Goal: Book appointment/travel/reservation

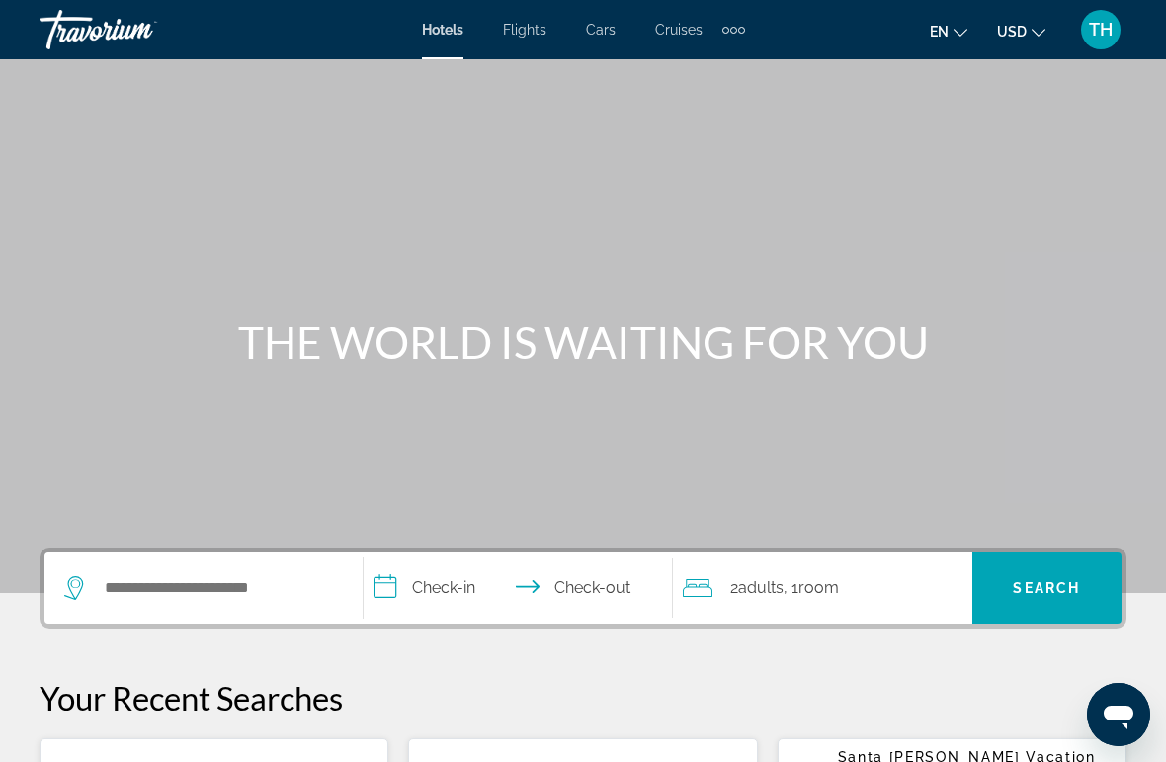
click at [741, 27] on div "Extra navigation items" at bounding box center [741, 30] width 7 height 7
click at [700, 78] on link "Activities" at bounding box center [700, 66] width 77 height 36
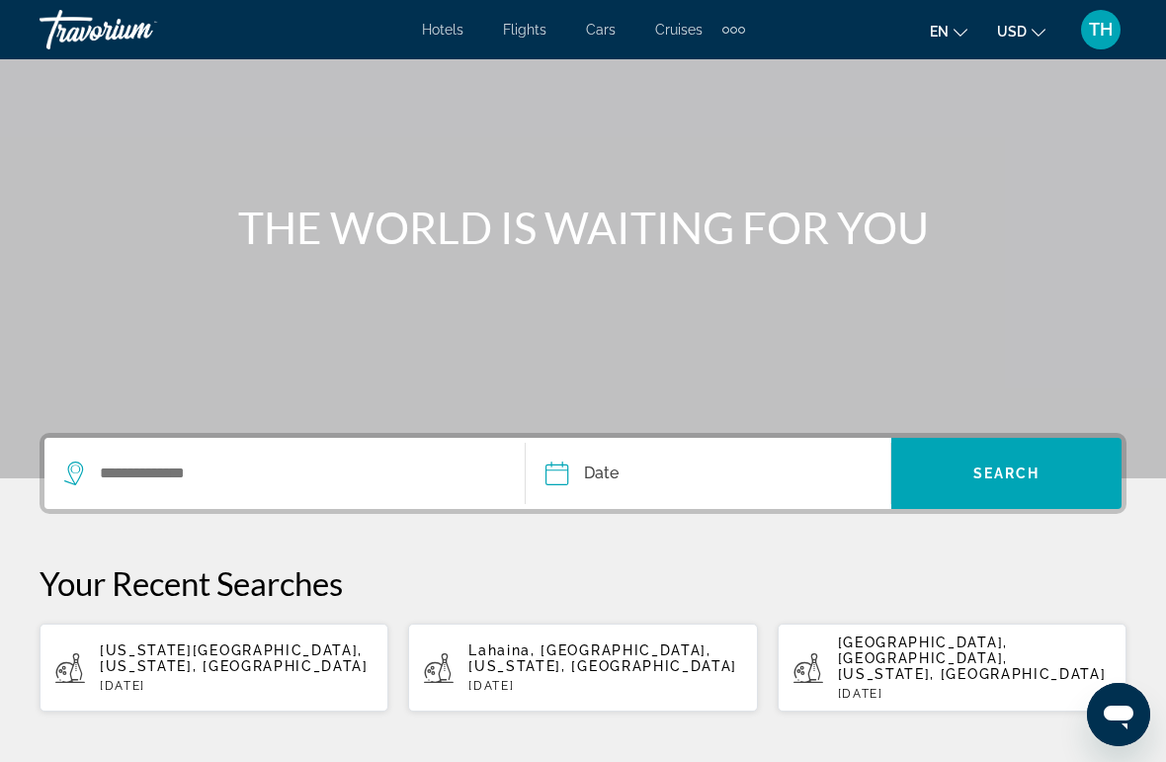
scroll to position [117, 0]
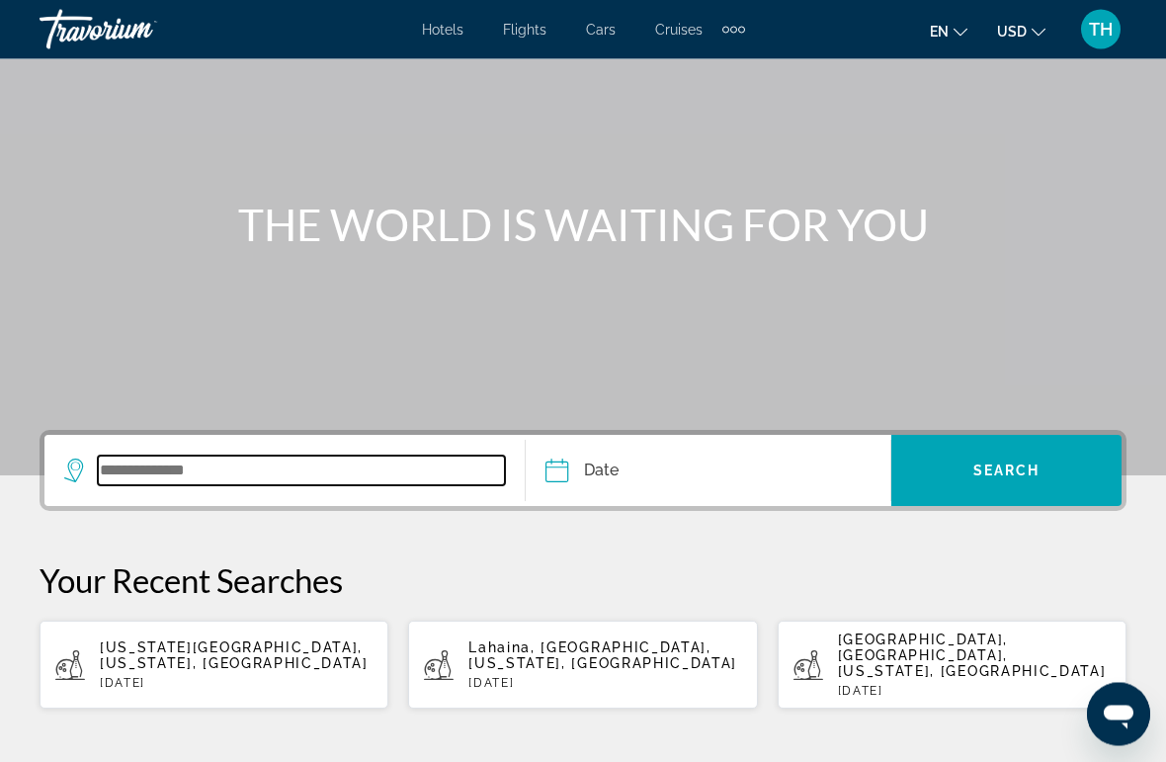
click at [344, 470] on input "Search widget" at bounding box center [301, 472] width 407 height 30
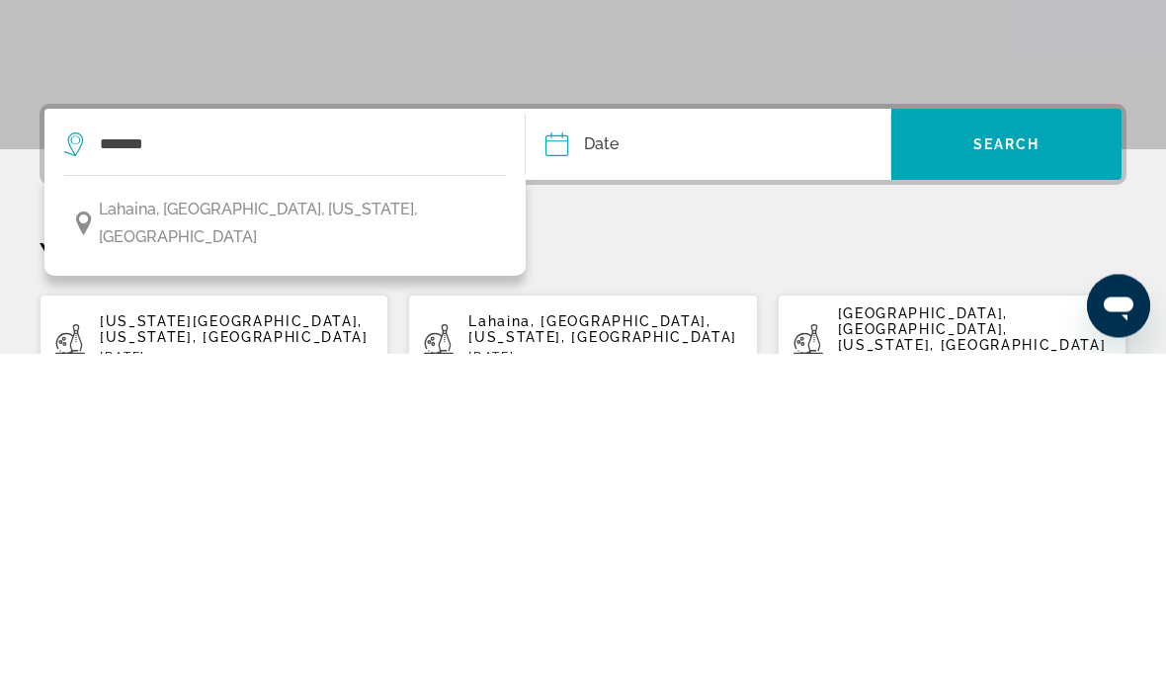
click at [267, 523] on span "Lahaina, [GEOGRAPHIC_DATA], [US_STATE], [GEOGRAPHIC_DATA]" at bounding box center [297, 550] width 397 height 55
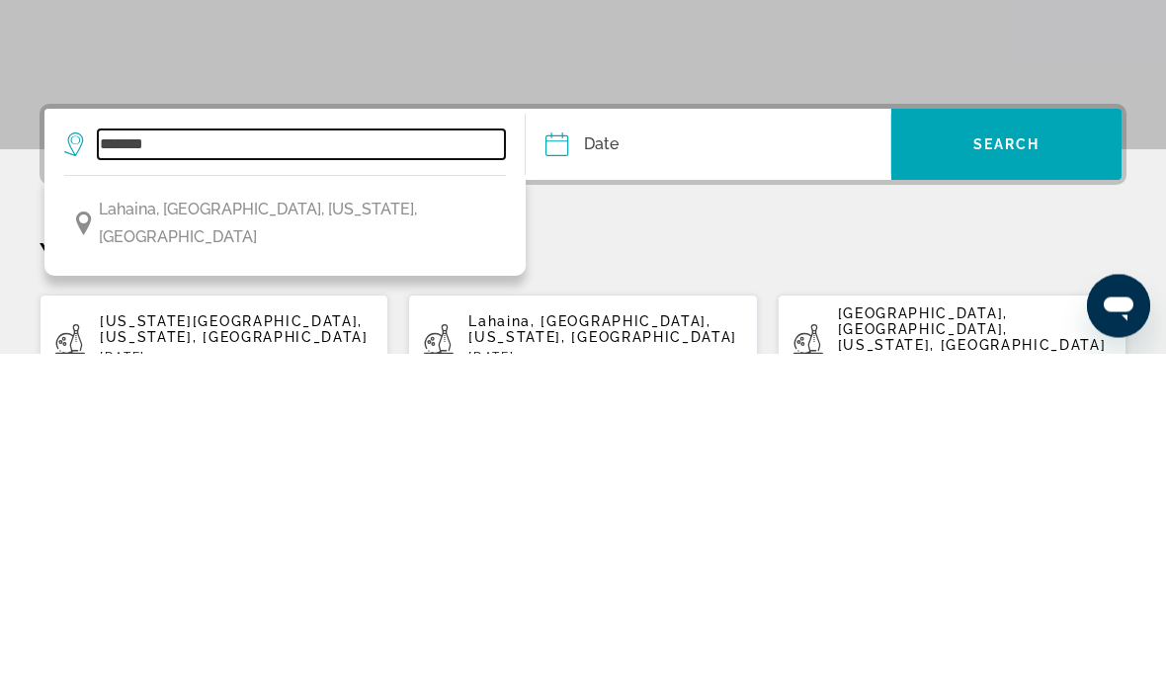
type input "**********"
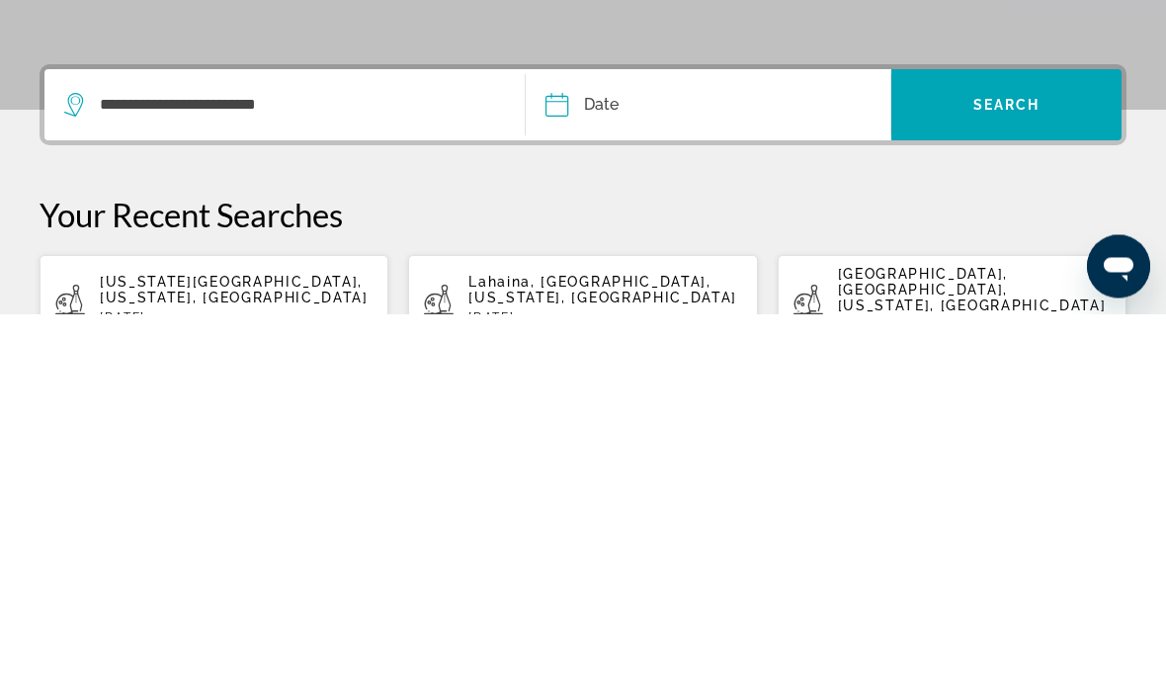
click at [619, 436] on input "Date" at bounding box center [631, 474] width 181 height 77
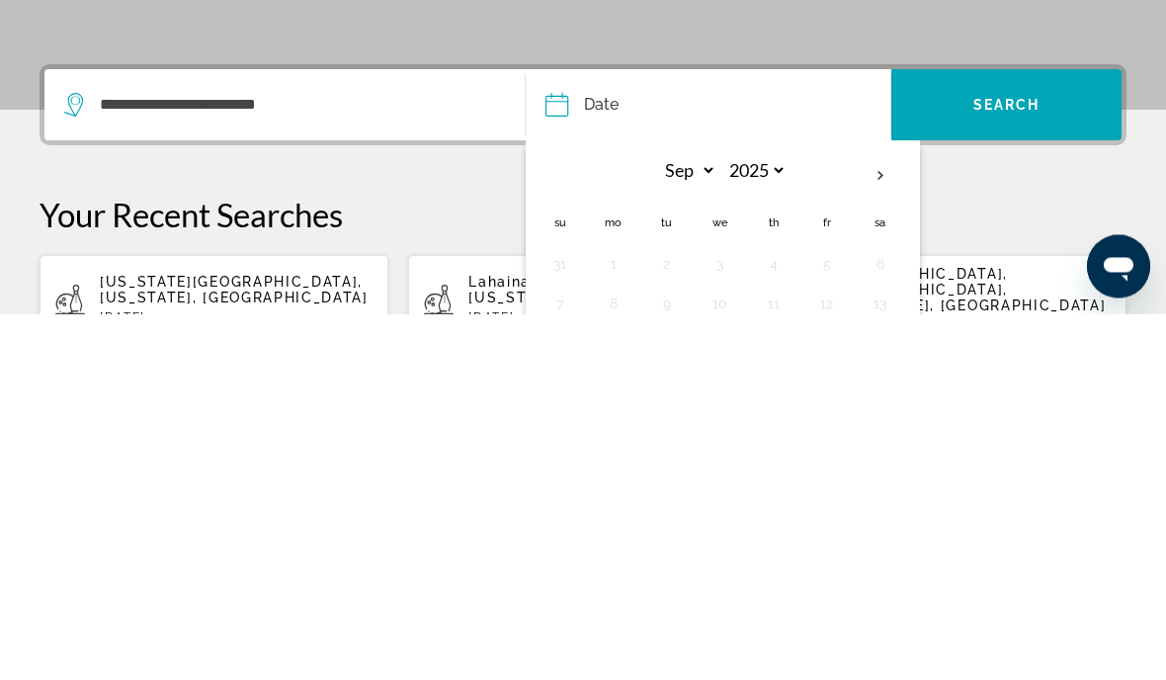
scroll to position [348, 0]
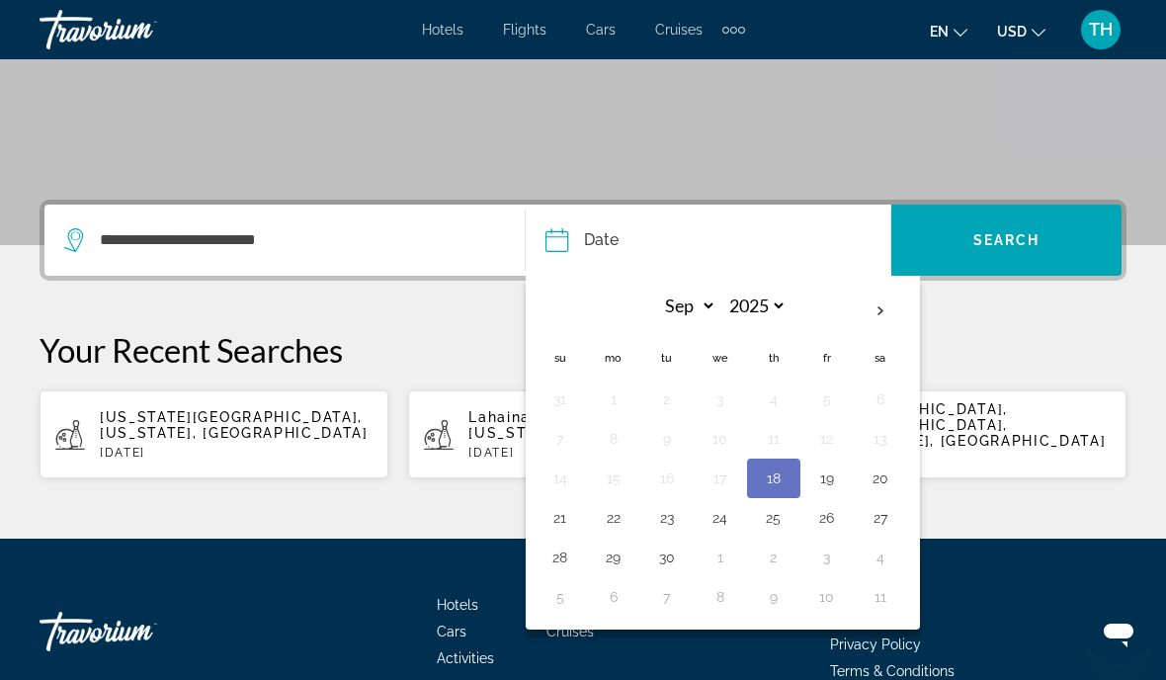
click at [833, 475] on button "19" at bounding box center [828, 479] width 32 height 28
type input "**********"
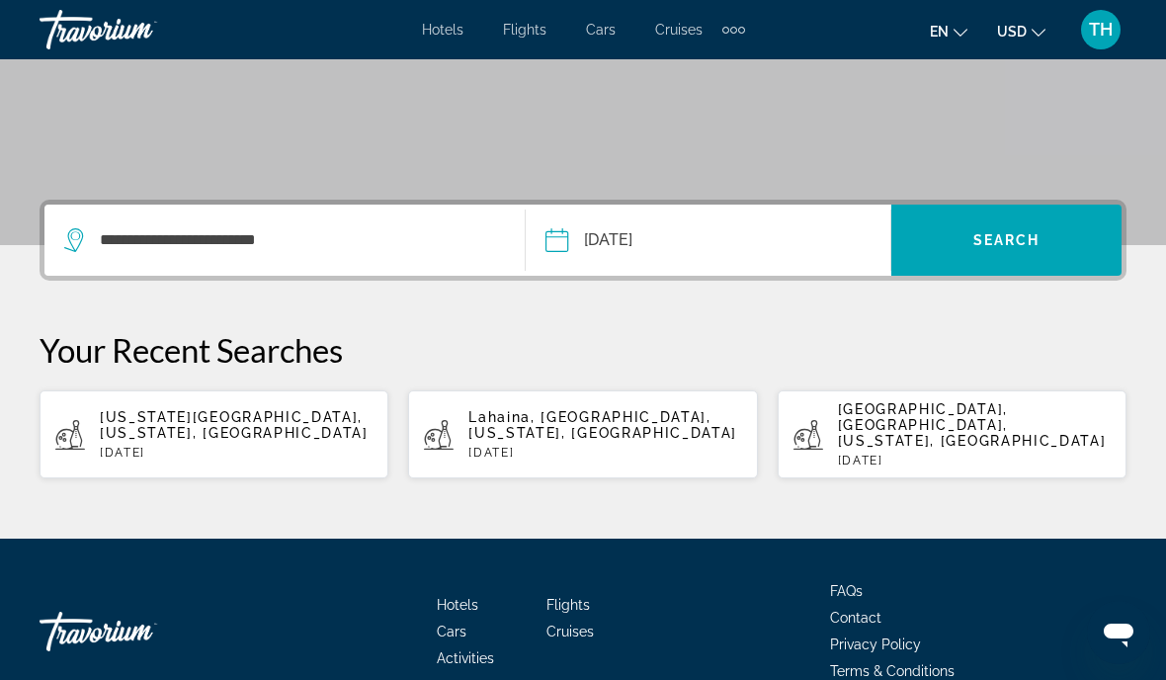
click at [1013, 237] on span "Search" at bounding box center [1007, 240] width 67 height 16
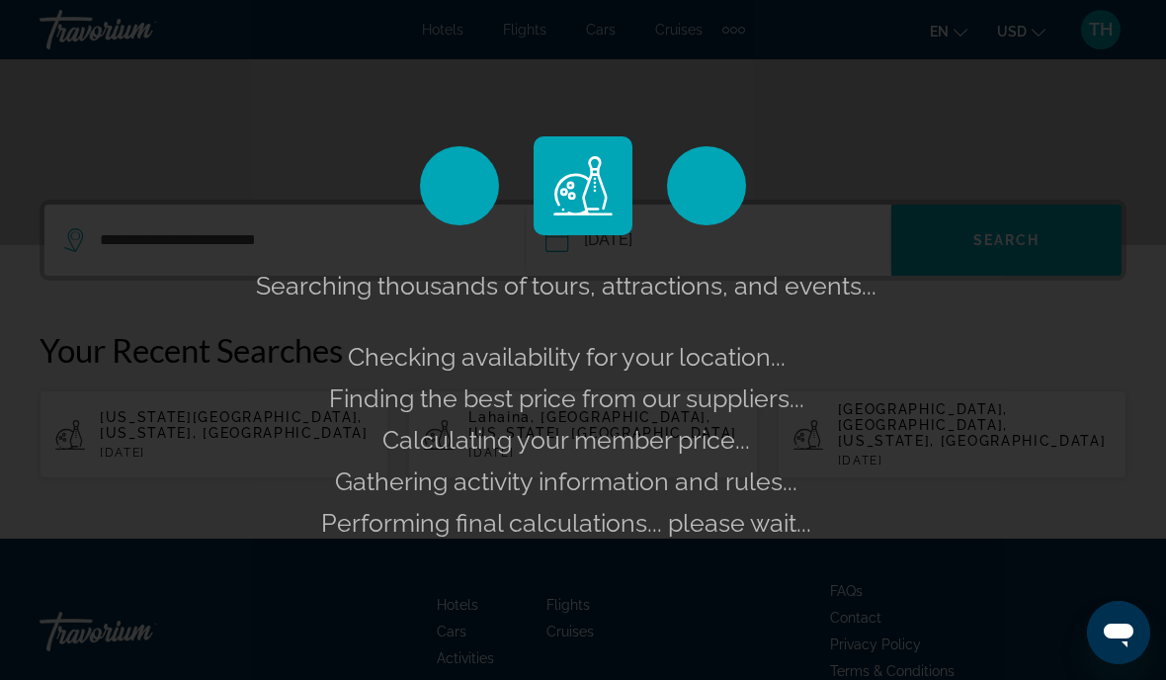
scroll to position [431, 0]
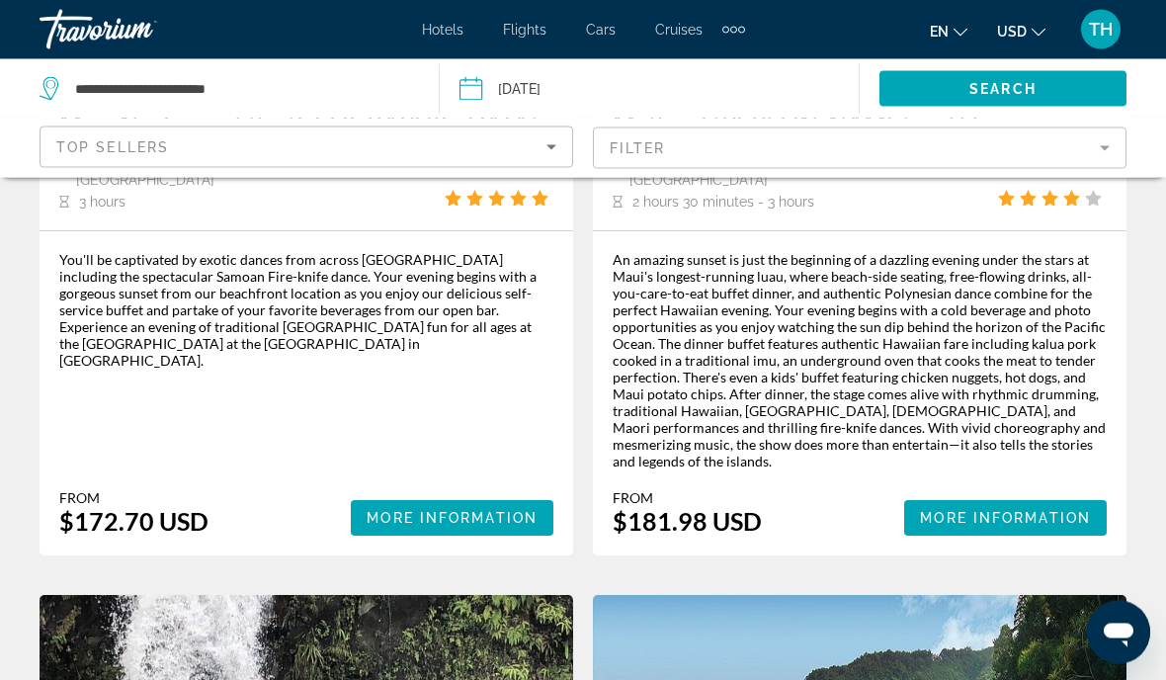
scroll to position [483, 0]
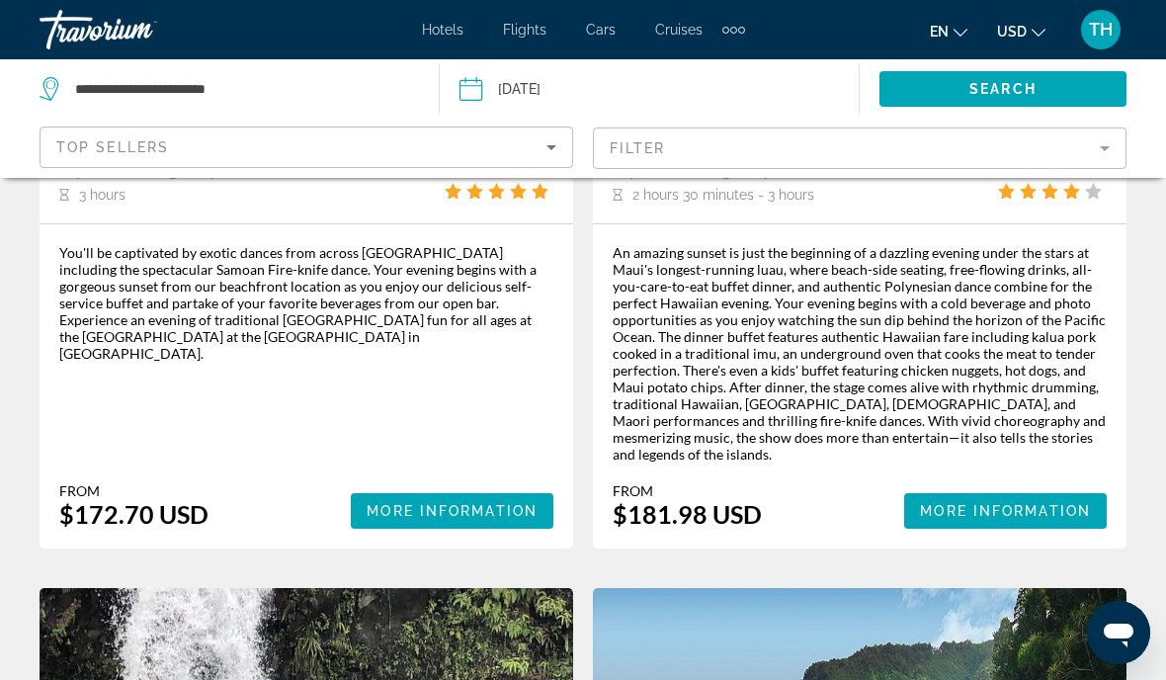
click at [994, 503] on span "More Information" at bounding box center [1005, 511] width 171 height 16
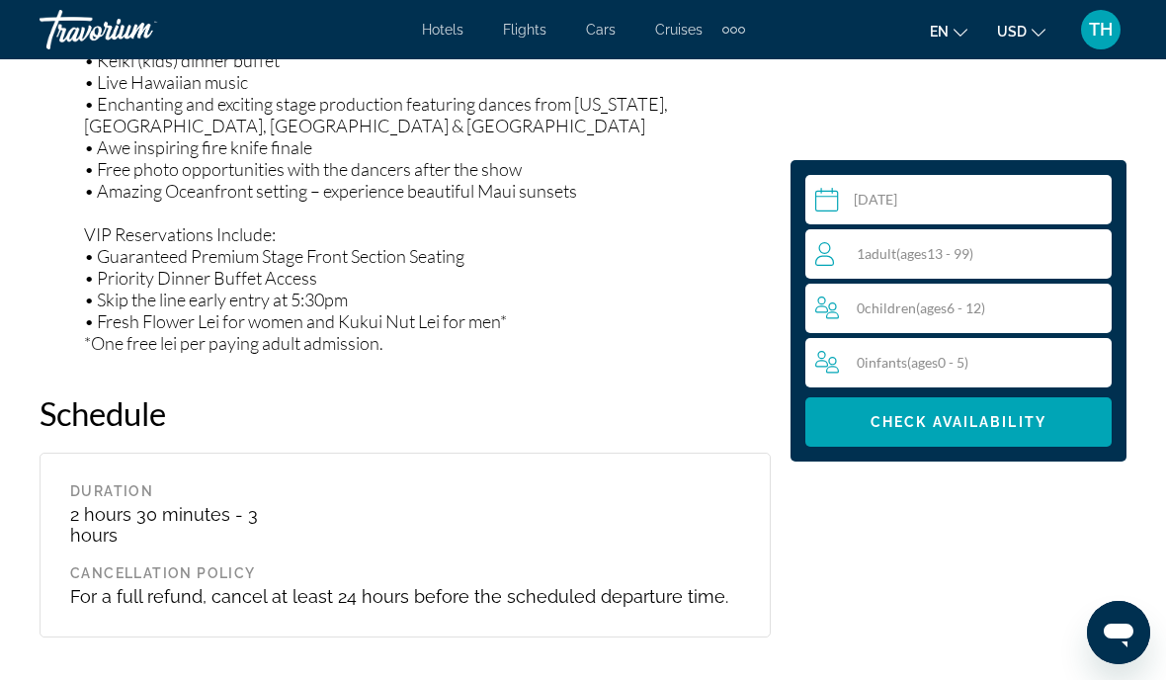
scroll to position [3087, 0]
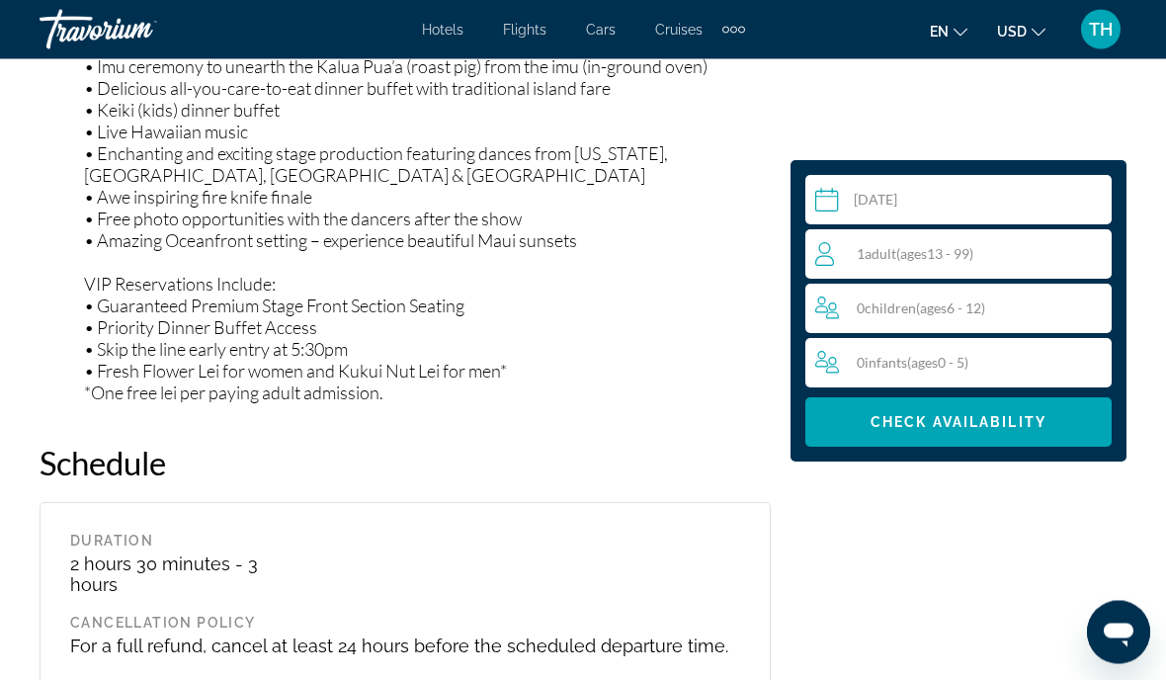
click at [999, 428] on span "Check Availability" at bounding box center [959, 422] width 176 height 16
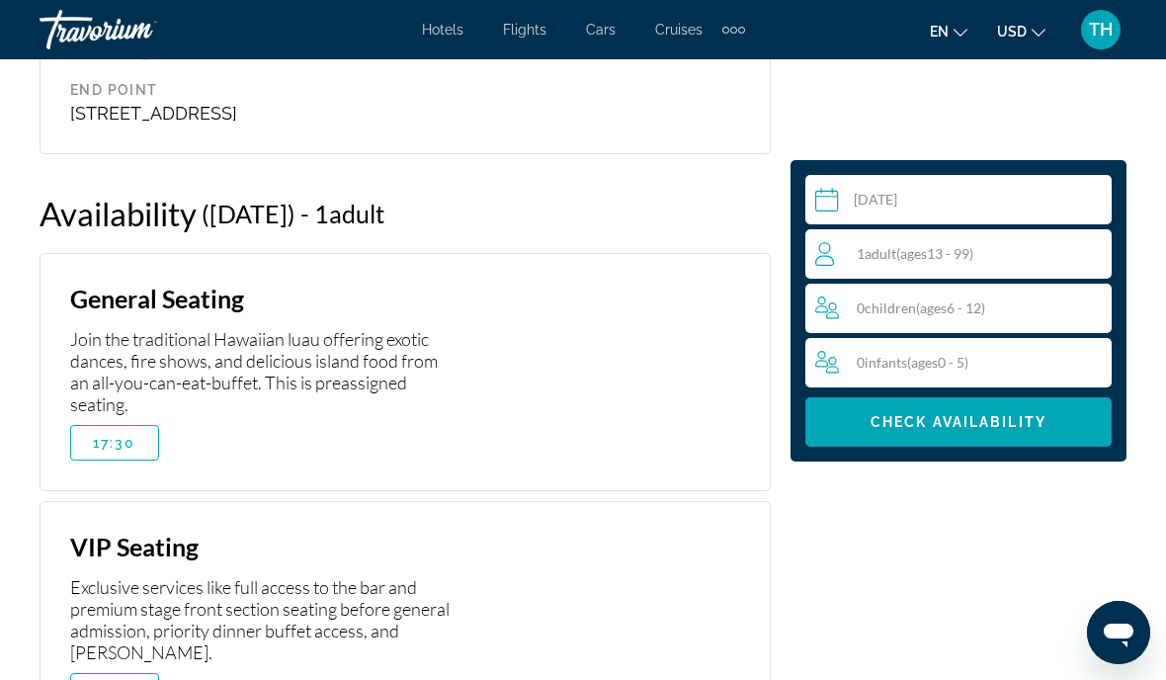
scroll to position [3859, 0]
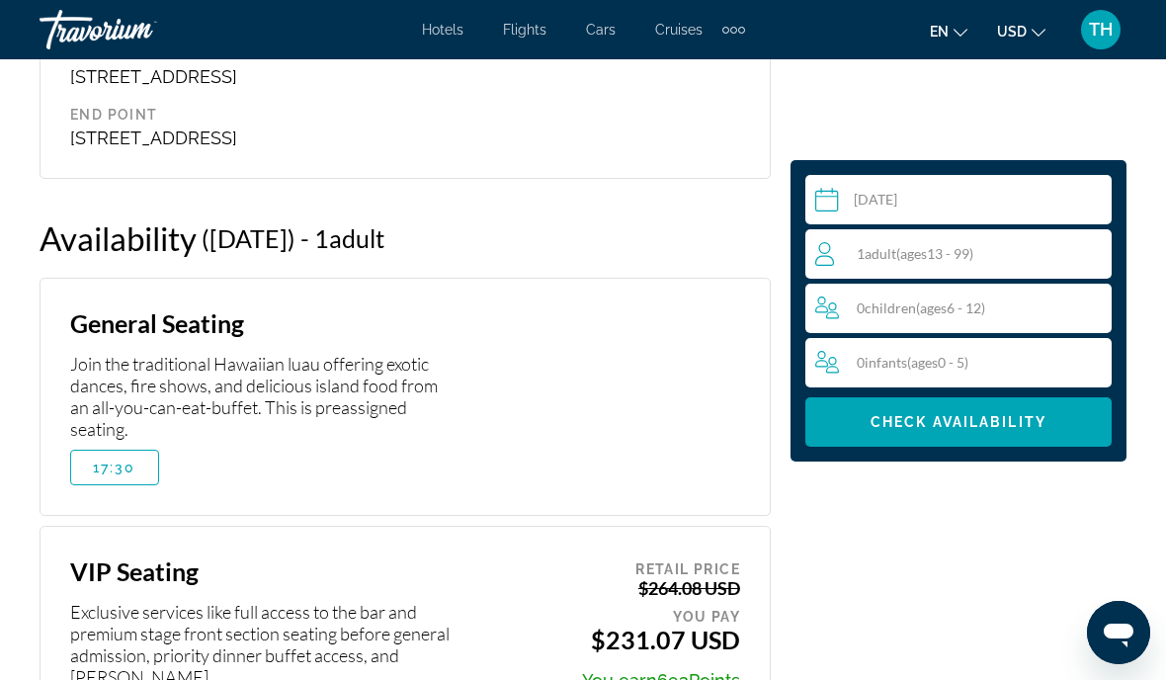
click at [135, 444] on span "Main content" at bounding box center [114, 467] width 87 height 47
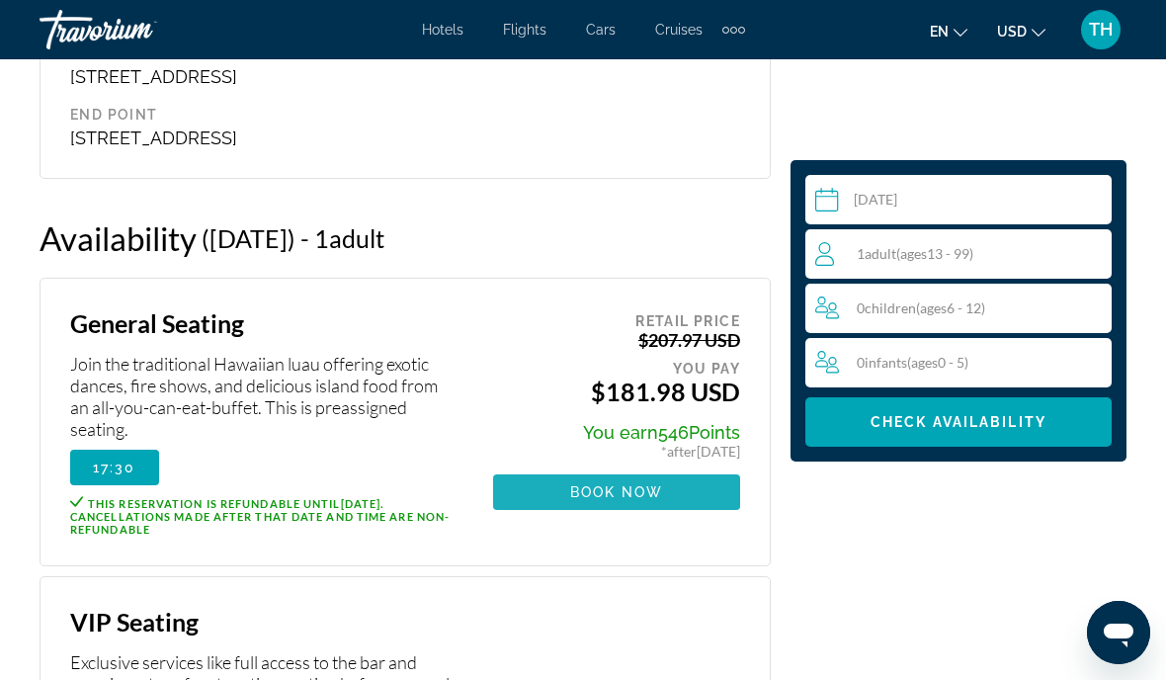
click at [660, 484] on span "Book now" at bounding box center [617, 492] width 94 height 16
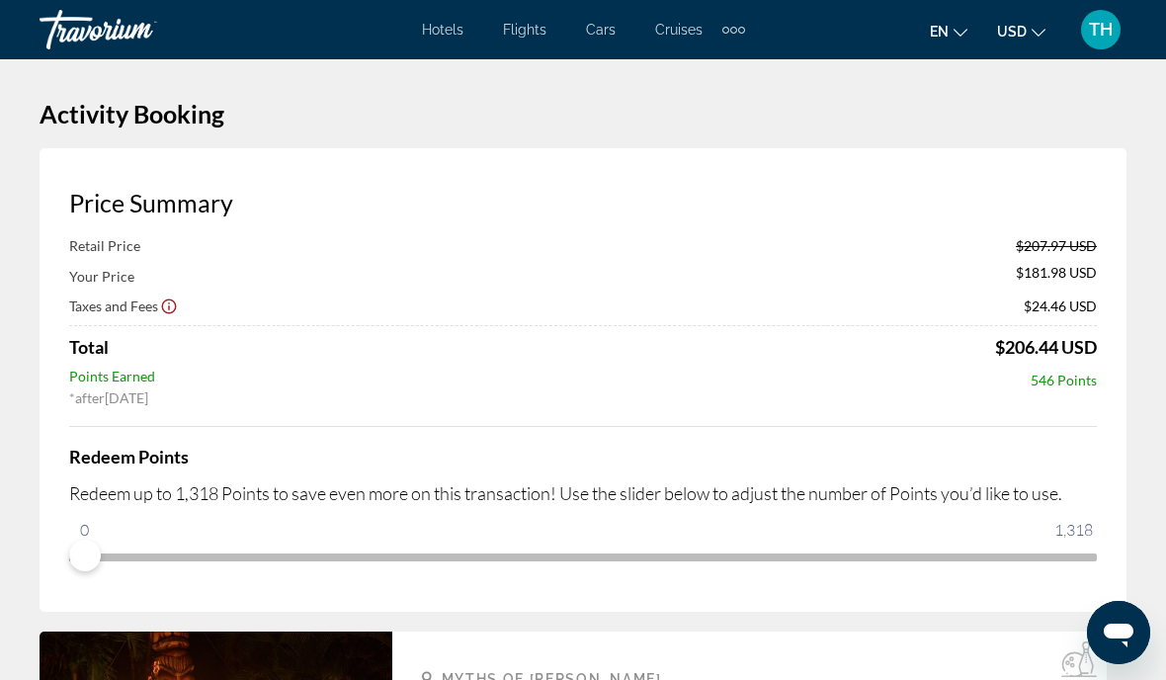
click at [1036, 38] on button "USD USD ($) MXN (Mex$) CAD (Can$) GBP (£) EUR (€) AUD (A$) NZD (NZ$) CNY (CN¥)" at bounding box center [1021, 31] width 48 height 29
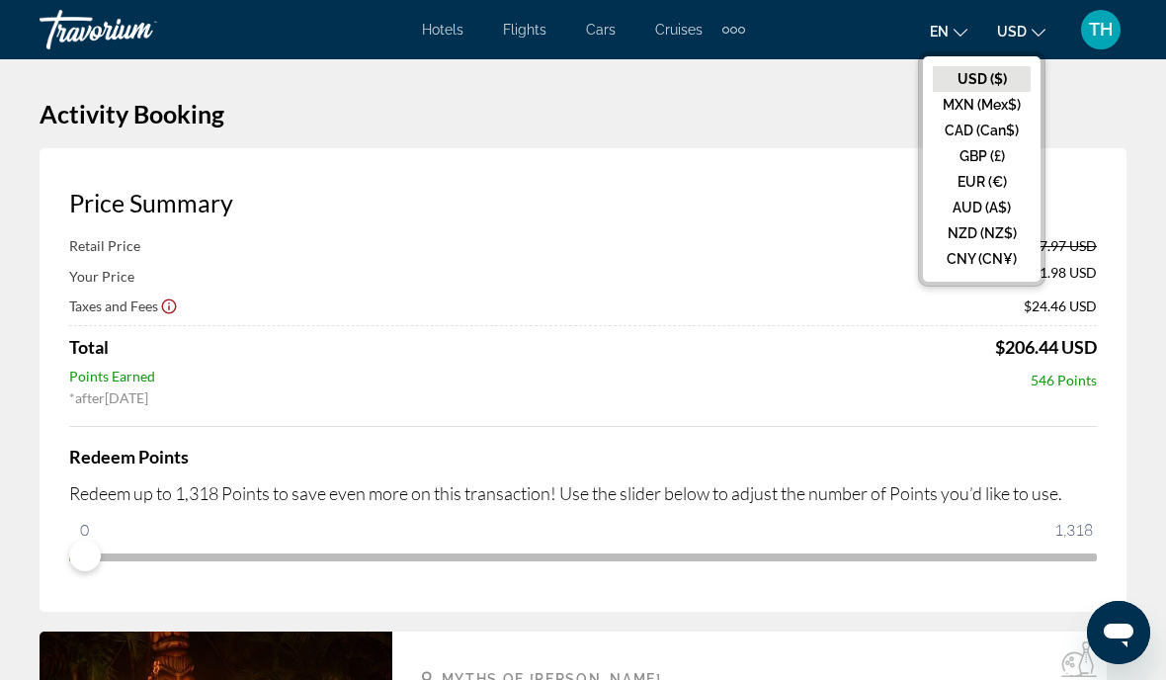
click at [1116, 121] on h1 "Activity Booking" at bounding box center [583, 114] width 1087 height 30
